Goal: Browse casually

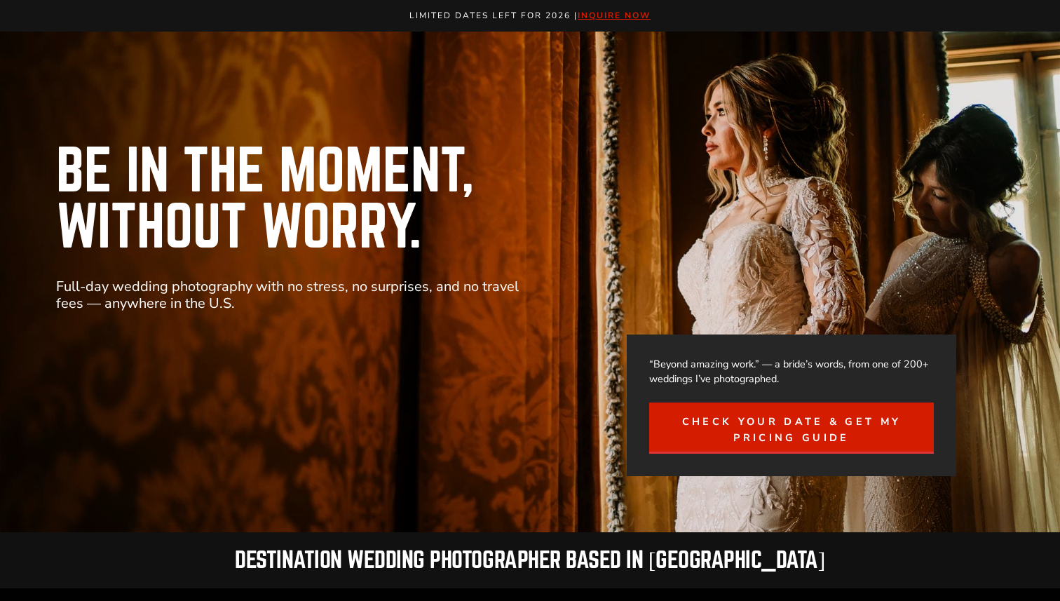
click at [573, 180] on h1 "Be in the Moment, Without Worry." at bounding box center [354, 200] width 596 height 112
copy div "Skip to content Limited Dates LEft for 2026 | inquire now Limited dates left fo…"
drag, startPoint x: 204, startPoint y: 90, endPoint x: 388, endPoint y: 2, distance: 203.6
click at [524, 440] on div at bounding box center [354, 406] width 501 height 142
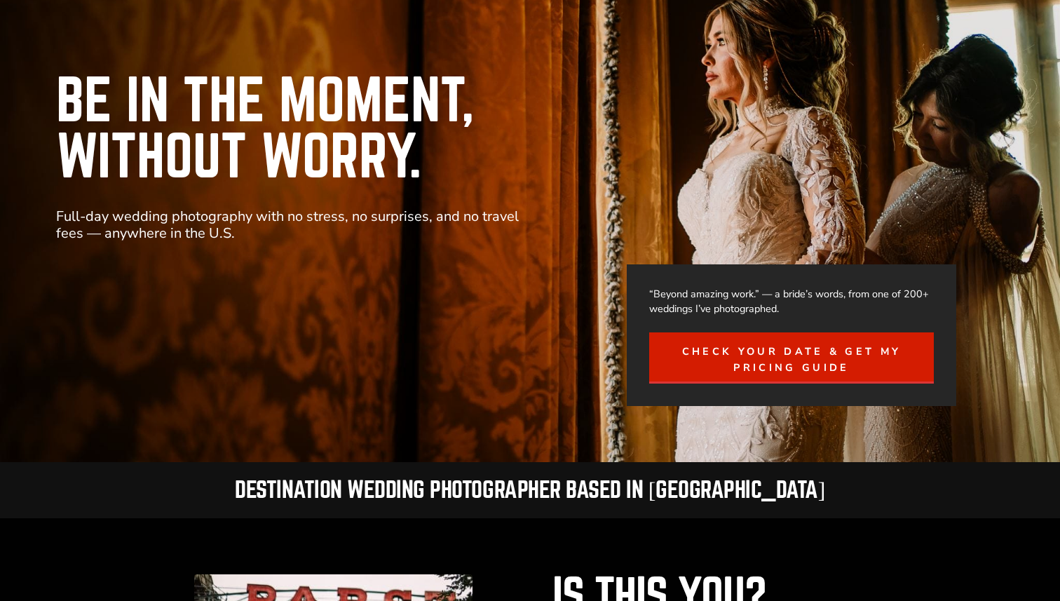
click at [874, 478] on div "Destination Wedding Photographer based in Phoenix" at bounding box center [530, 490] width 1060 height 56
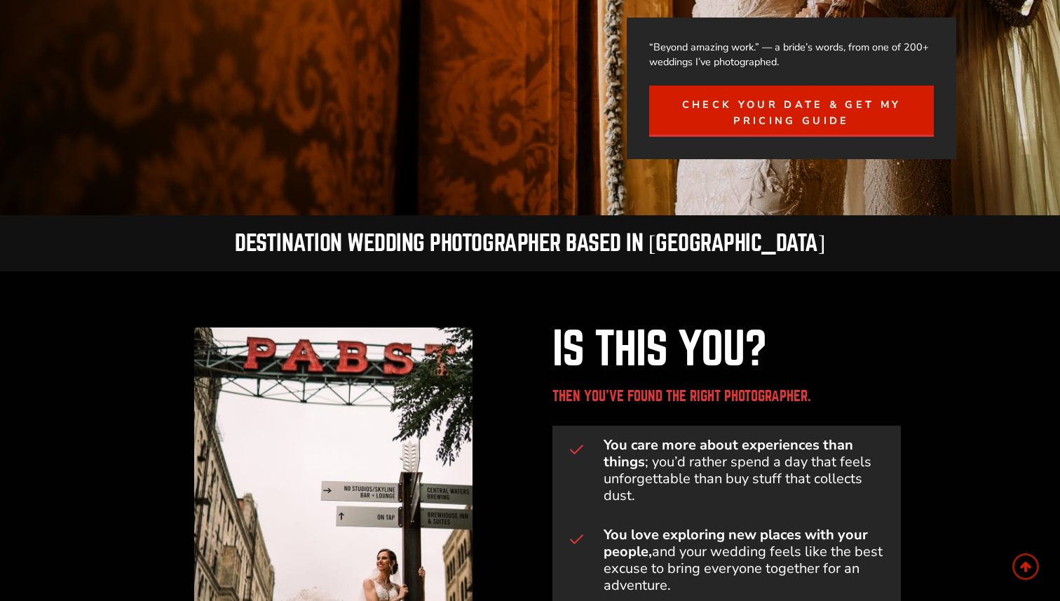
scroll to position [324, 0]
